Goal: Find specific page/section

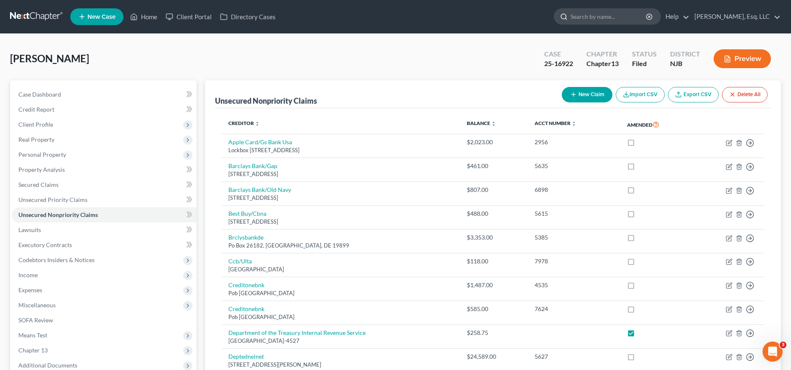
click at [597, 20] on input "search" at bounding box center [608, 16] width 77 height 15
type input "l"
click at [604, 14] on input "search" at bounding box center [608, 16] width 77 height 15
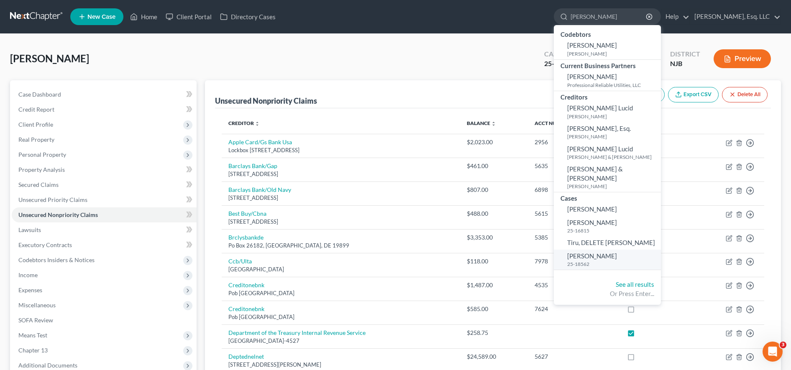
type input "[PERSON_NAME]"
click at [617, 252] on span "Rodriguez-Hernandez, Luisa" at bounding box center [592, 256] width 50 height 8
select select "0"
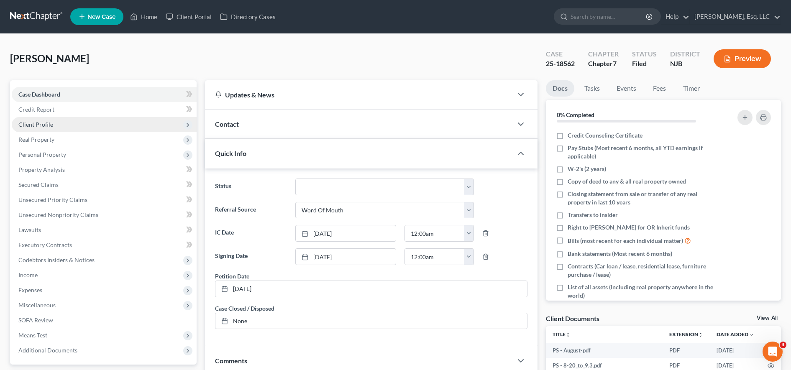
scroll to position [197, 0]
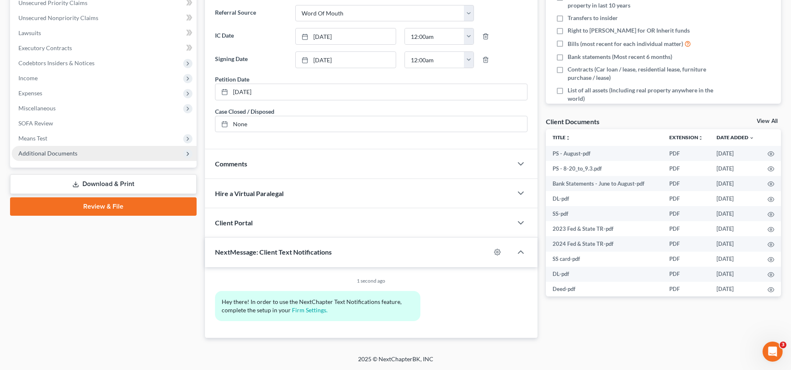
click at [150, 148] on span "Additional Documents" at bounding box center [104, 153] width 185 height 15
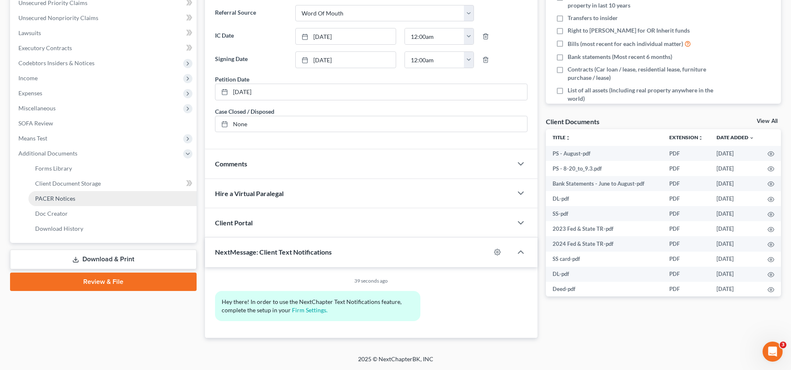
click at [119, 197] on link "PACER Notices" at bounding box center [112, 198] width 168 height 15
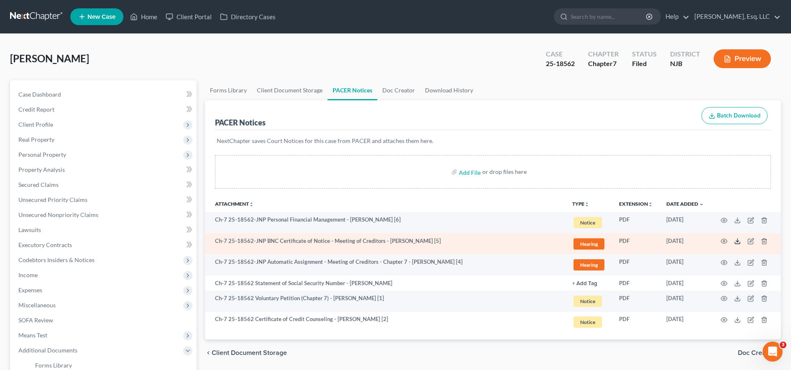
click at [740, 240] on icon at bounding box center [737, 241] width 7 height 7
